Goal: Information Seeking & Learning: Learn about a topic

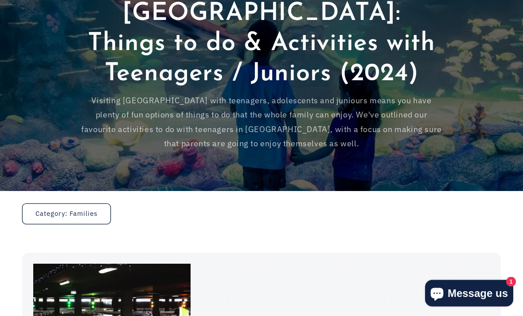
scroll to position [136, 0]
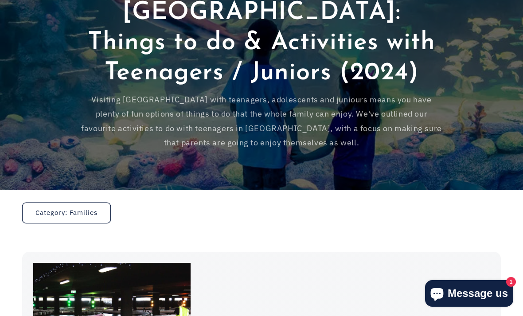
click at [93, 203] on link "Category: Families" at bounding box center [66, 213] width 89 height 21
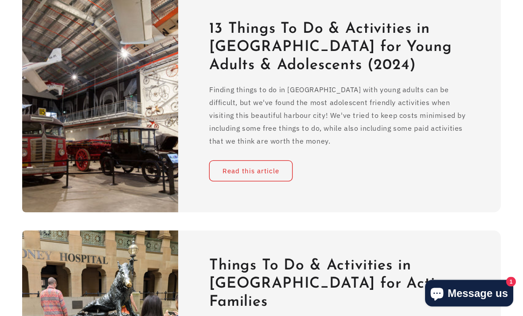
scroll to position [398, 0]
click at [247, 161] on link "Read this article" at bounding box center [250, 171] width 83 height 21
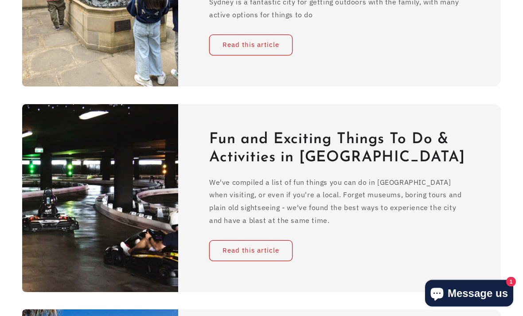
scroll to position [723, 0]
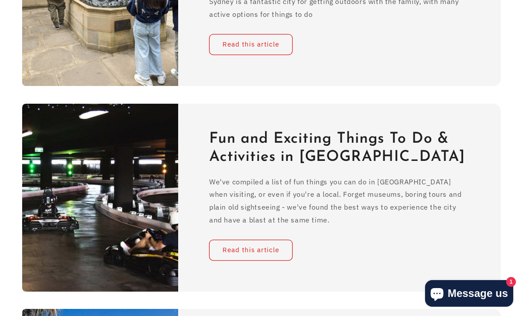
click at [270, 239] on link "Read this article" at bounding box center [250, 249] width 83 height 21
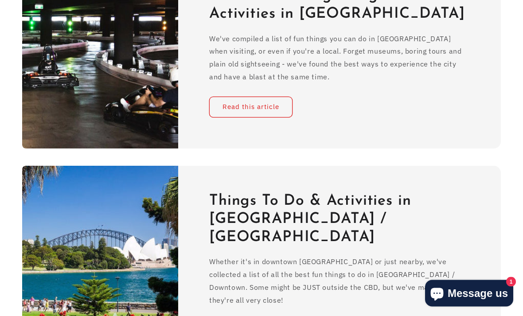
scroll to position [866, 0]
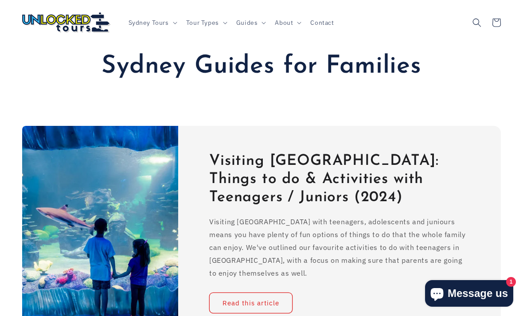
scroll to position [0, 0]
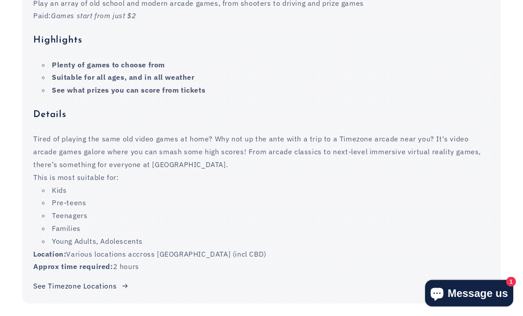
scroll to position [1077, 0]
click at [101, 280] on link "See Timezone Locations" at bounding box center [81, 286] width 96 height 13
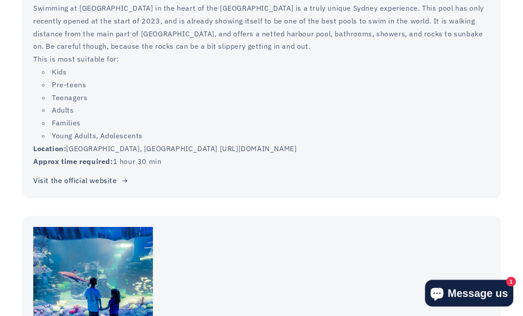
scroll to position [2182, 0]
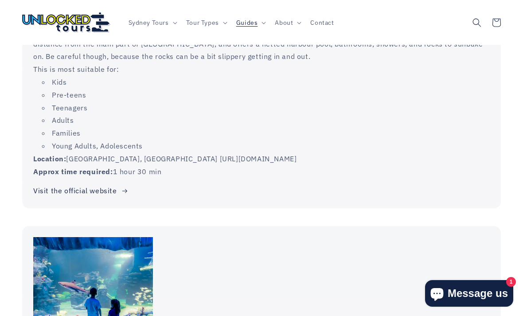
click at [94, 184] on link "Visit the official website" at bounding box center [81, 190] width 96 height 13
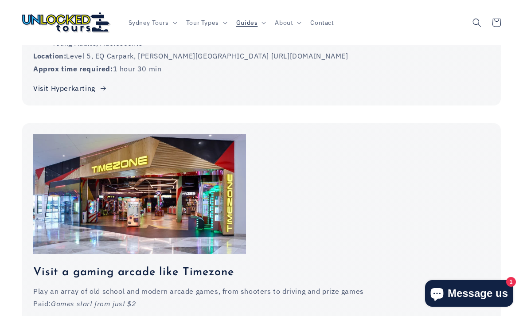
scroll to position [735, 0]
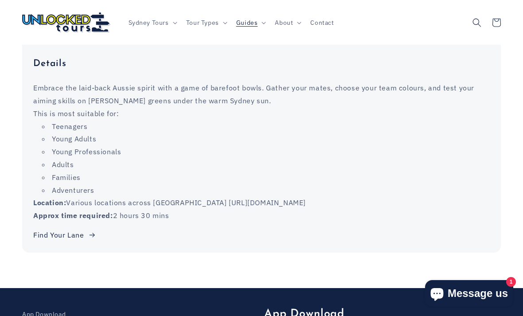
scroll to position [5095, 0]
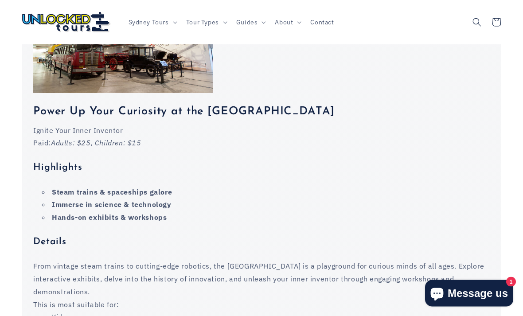
scroll to position [5945, 0]
